Goal: Transaction & Acquisition: Purchase product/service

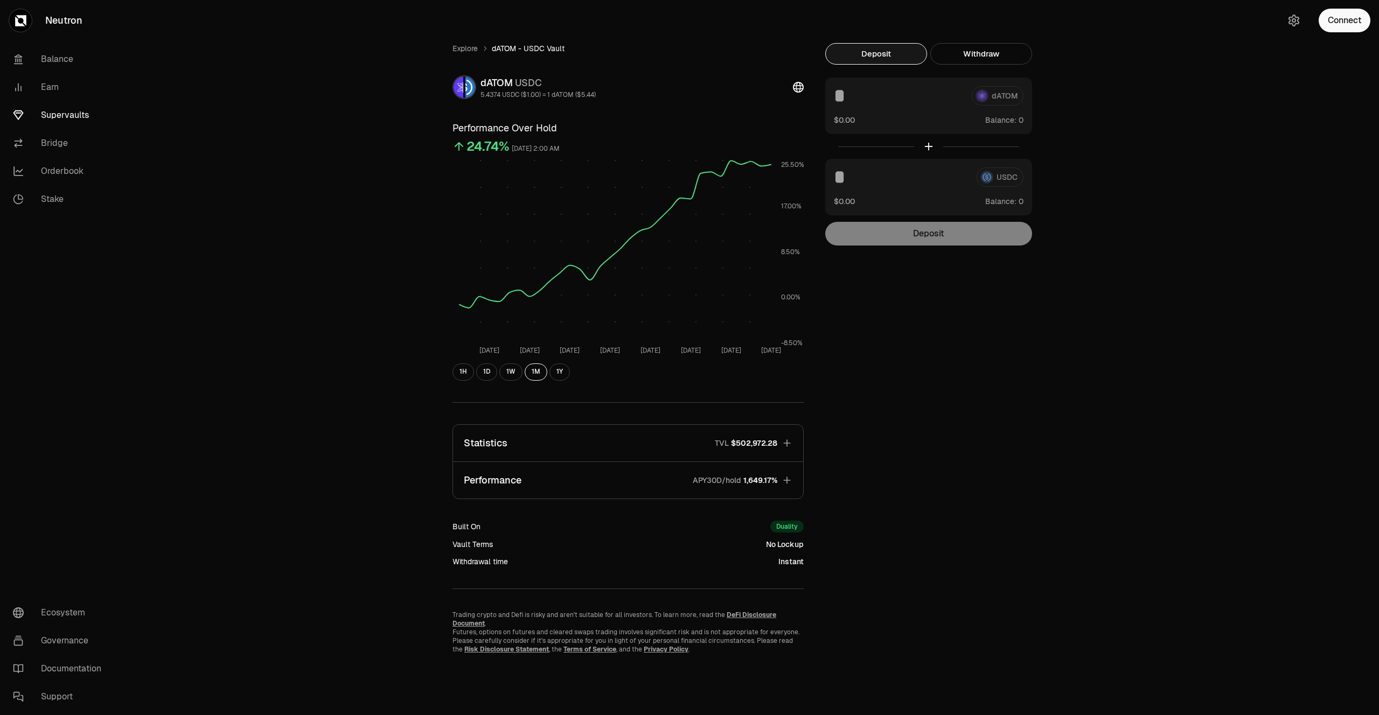
click at [514, 478] on p "Performance" at bounding box center [493, 480] width 58 height 15
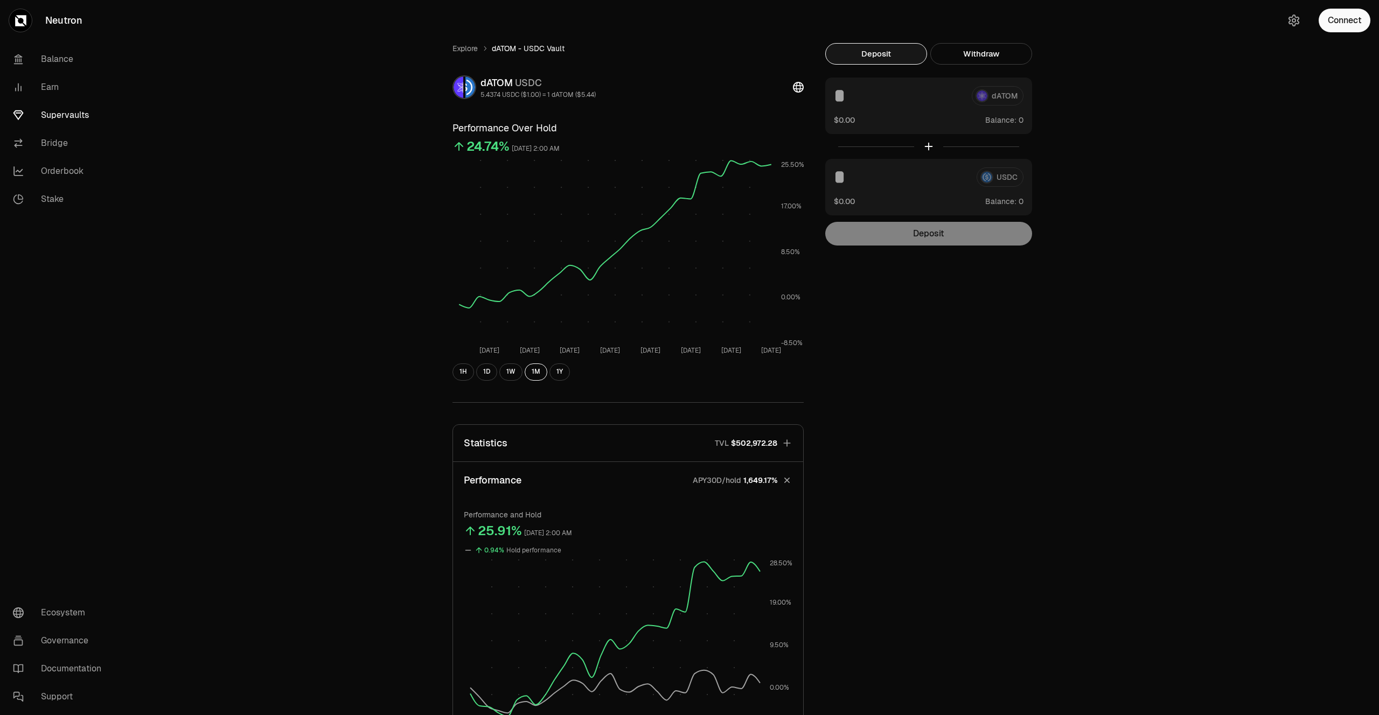
click at [519, 441] on button "Statistics TVL $502,972.28" at bounding box center [628, 443] width 350 height 37
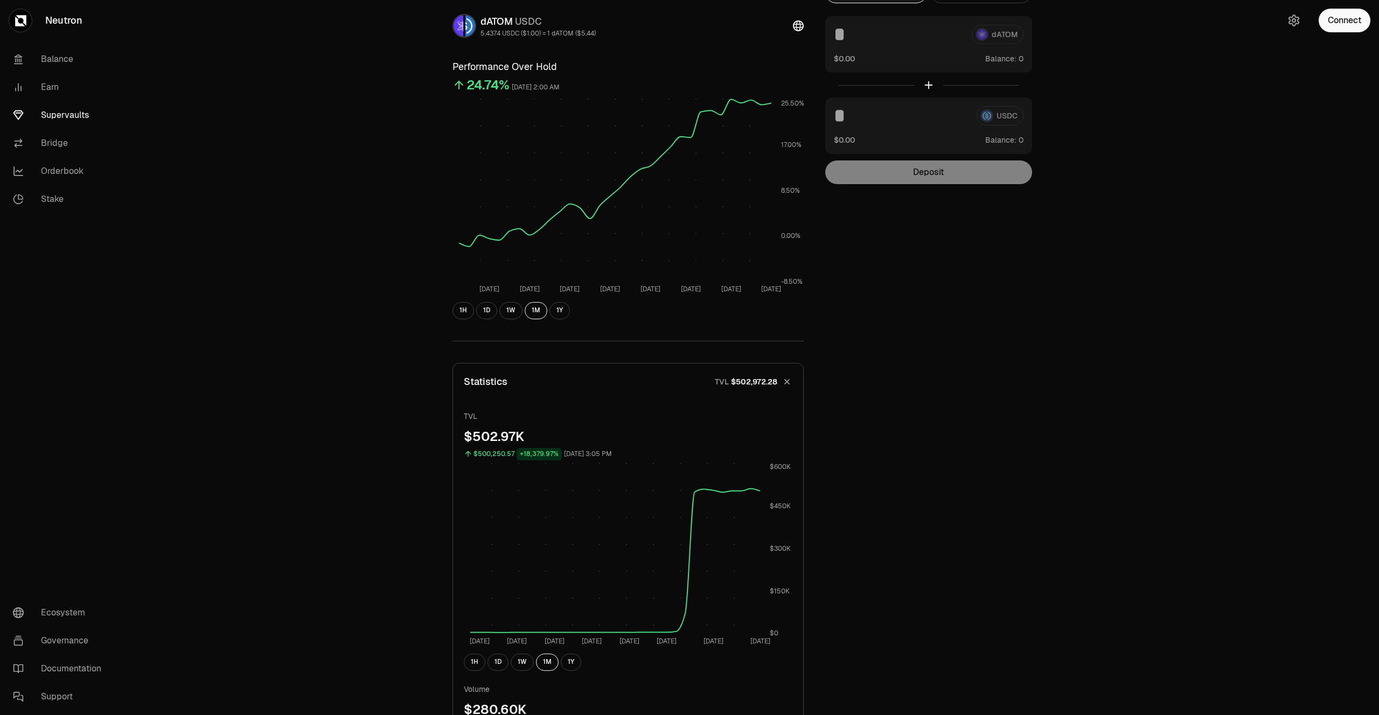
scroll to position [60, 0]
click at [1349, 20] on button "Connect" at bounding box center [1344, 21] width 52 height 24
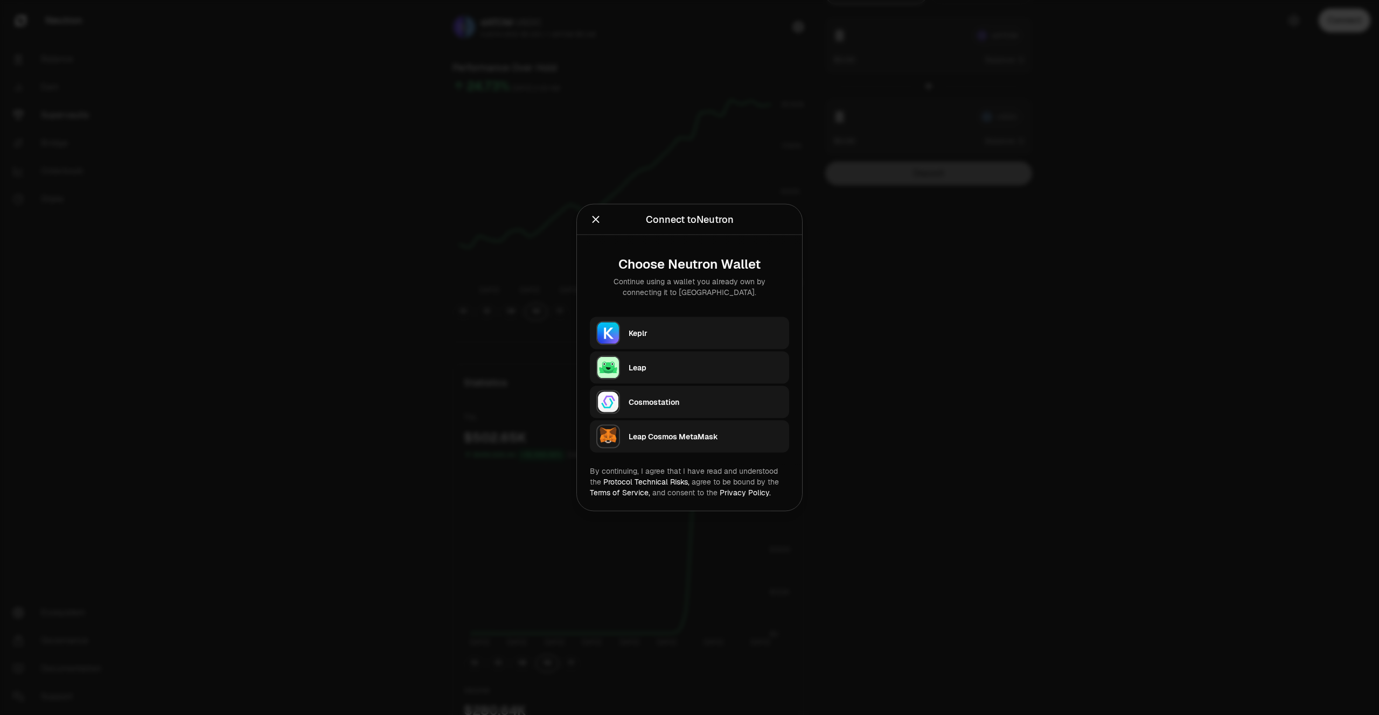
click at [639, 343] on div "Keplr" at bounding box center [709, 333] width 160 height 25
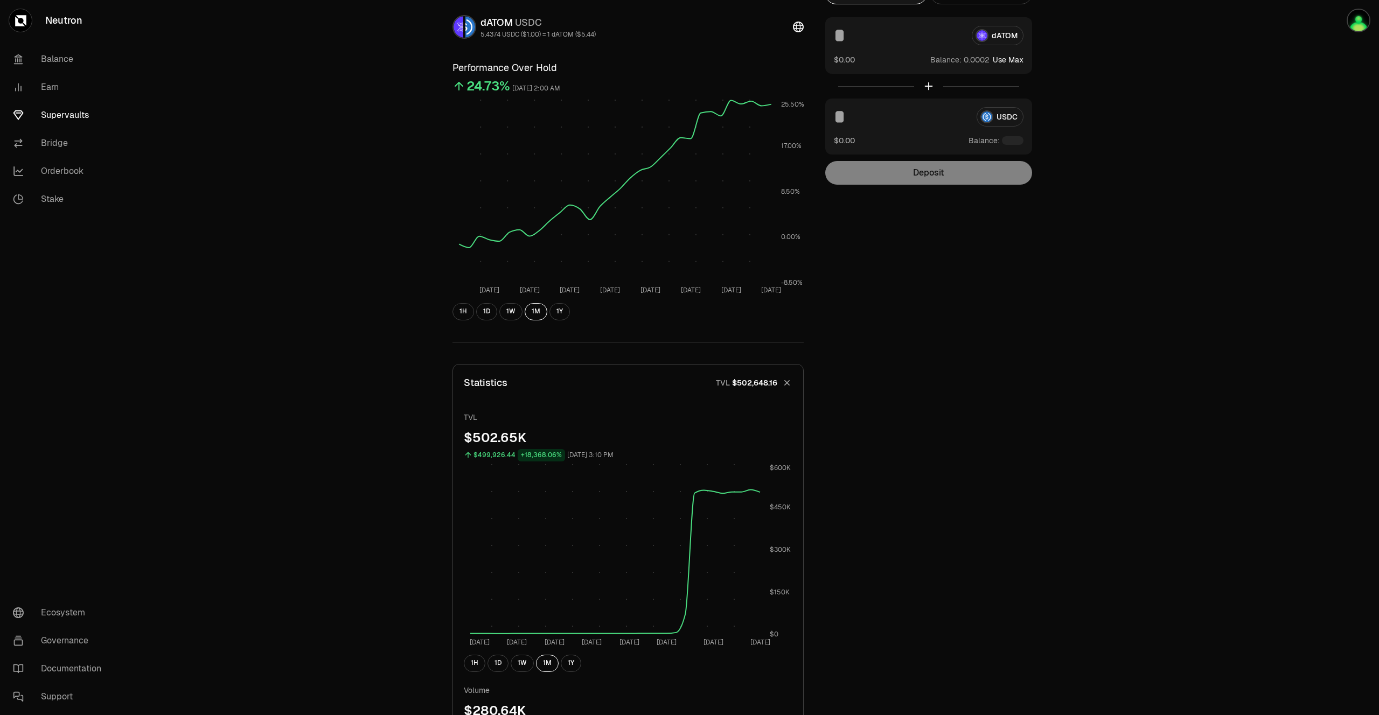
scroll to position [0, 0]
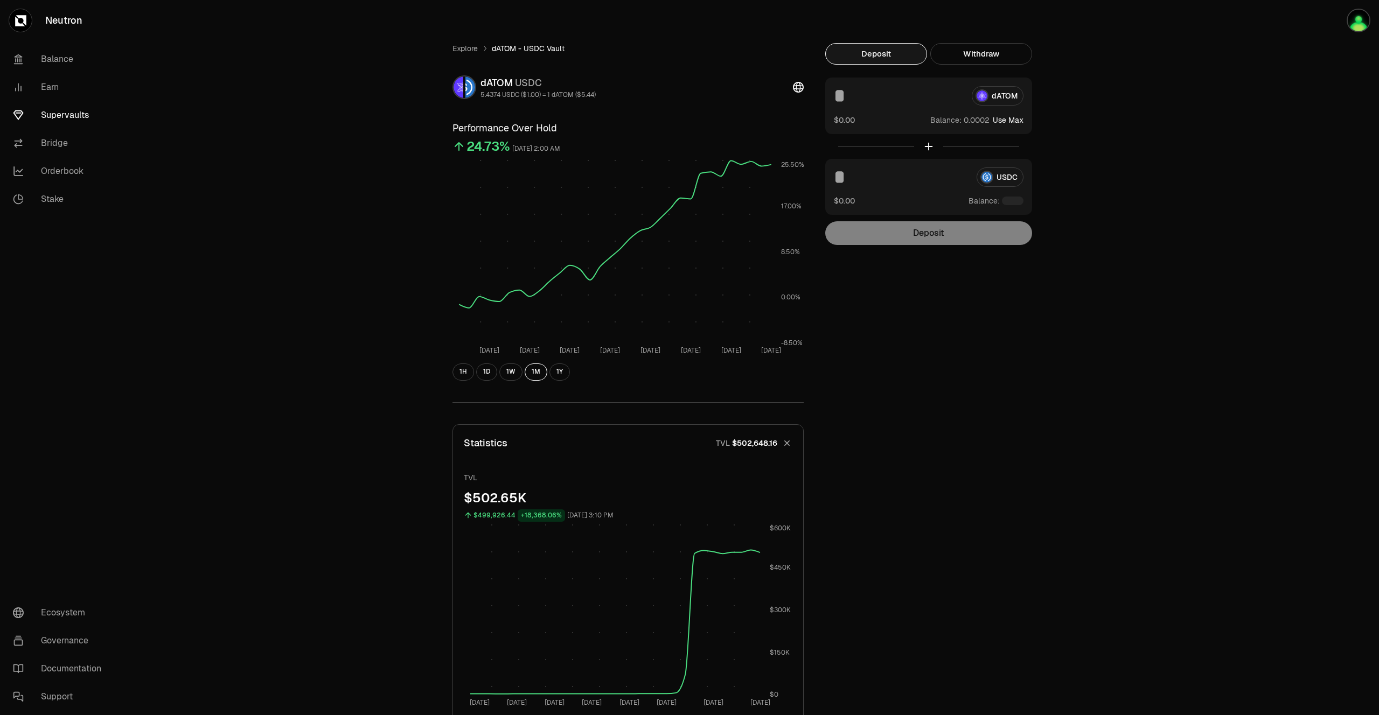
click at [866, 121] on div "$0.00 Balance: Use Max" at bounding box center [929, 119] width 190 height 11
click at [991, 125] on div "dATOM $0.00 Balance: Use Max" at bounding box center [928, 106] width 207 height 57
click at [972, 123] on span "0" at bounding box center [972, 120] width 5 height 10
click at [976, 100] on div "dATOM" at bounding box center [929, 95] width 190 height 19
click at [981, 182] on div "USDC" at bounding box center [929, 176] width 190 height 19
